Goal: Transaction & Acquisition: Purchase product/service

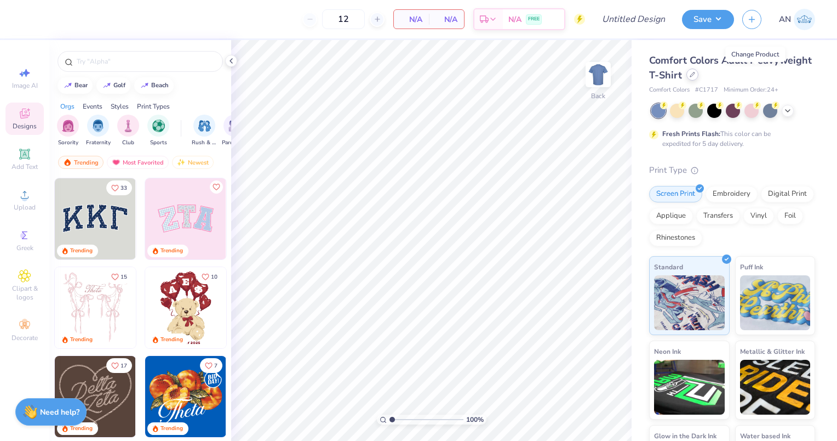
click at [699, 79] on div at bounding box center [693, 74] width 12 height 12
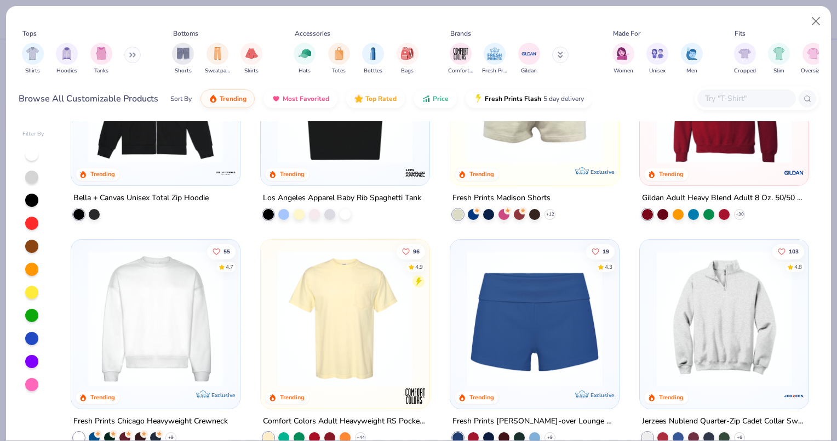
scroll to position [733, 0]
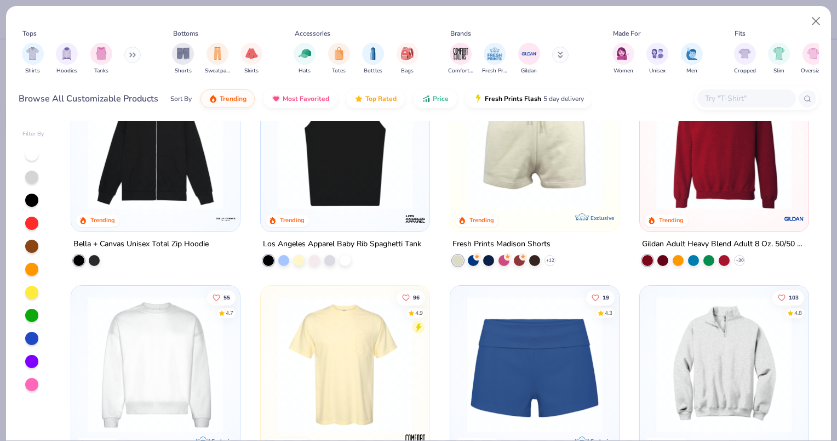
click at [765, 244] on div "Gildan Adult Heavy Blend Adult 8 Oz. 50/50 Fleece Crew" at bounding box center [724, 244] width 164 height 14
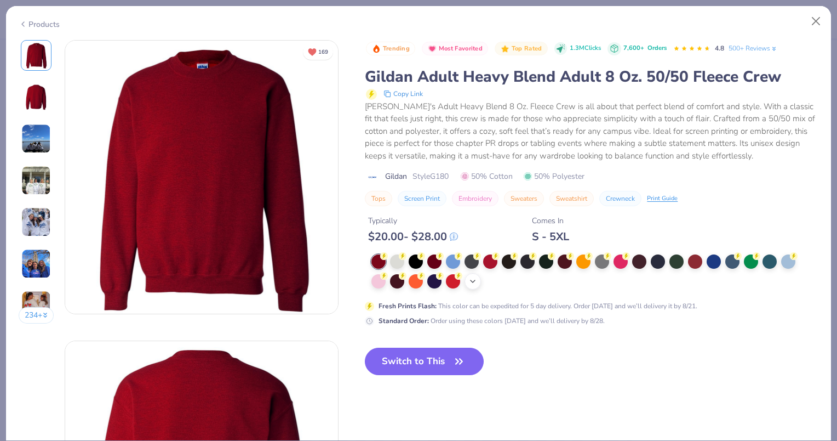
click at [478, 276] on div "+ 8" at bounding box center [473, 281] width 16 height 16
click at [42, 141] on img at bounding box center [36, 139] width 30 height 30
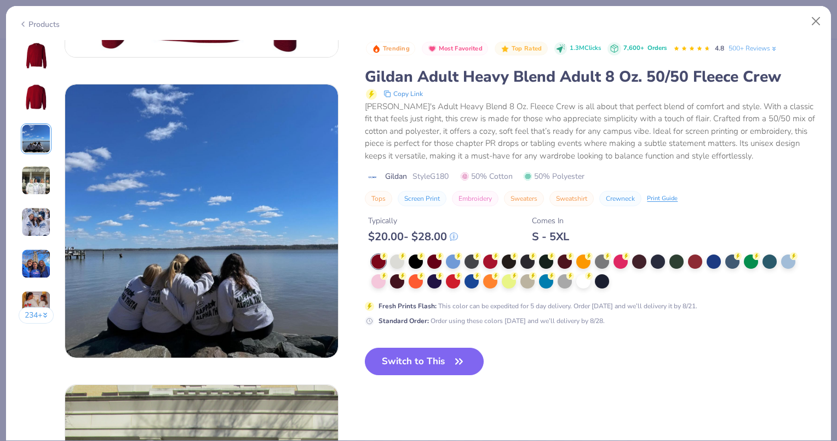
scroll to position [600, 0]
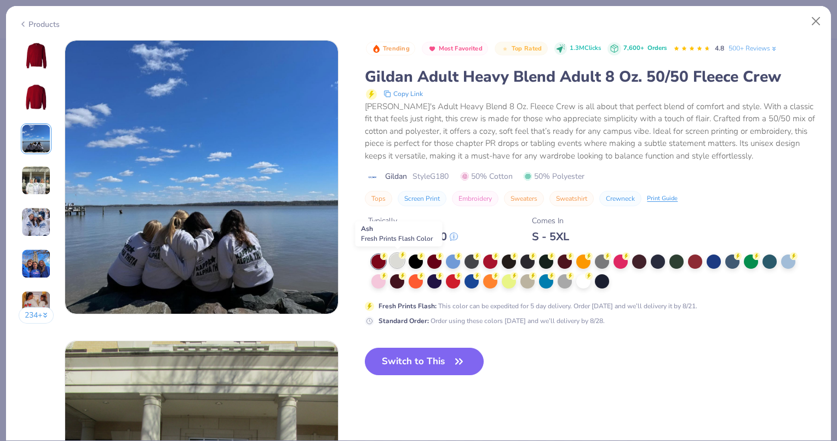
click at [400, 260] on div at bounding box center [397, 260] width 14 height 14
click at [37, 56] on img at bounding box center [36, 55] width 26 height 26
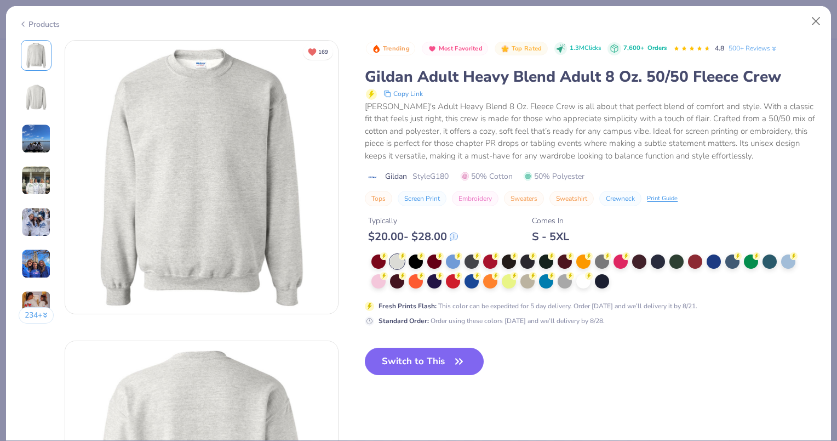
click at [397, 261] on div at bounding box center [397, 261] width 14 height 14
click at [408, 93] on button "Copy Link" at bounding box center [403, 93] width 46 height 13
